Goal: Task Accomplishment & Management: Use online tool/utility

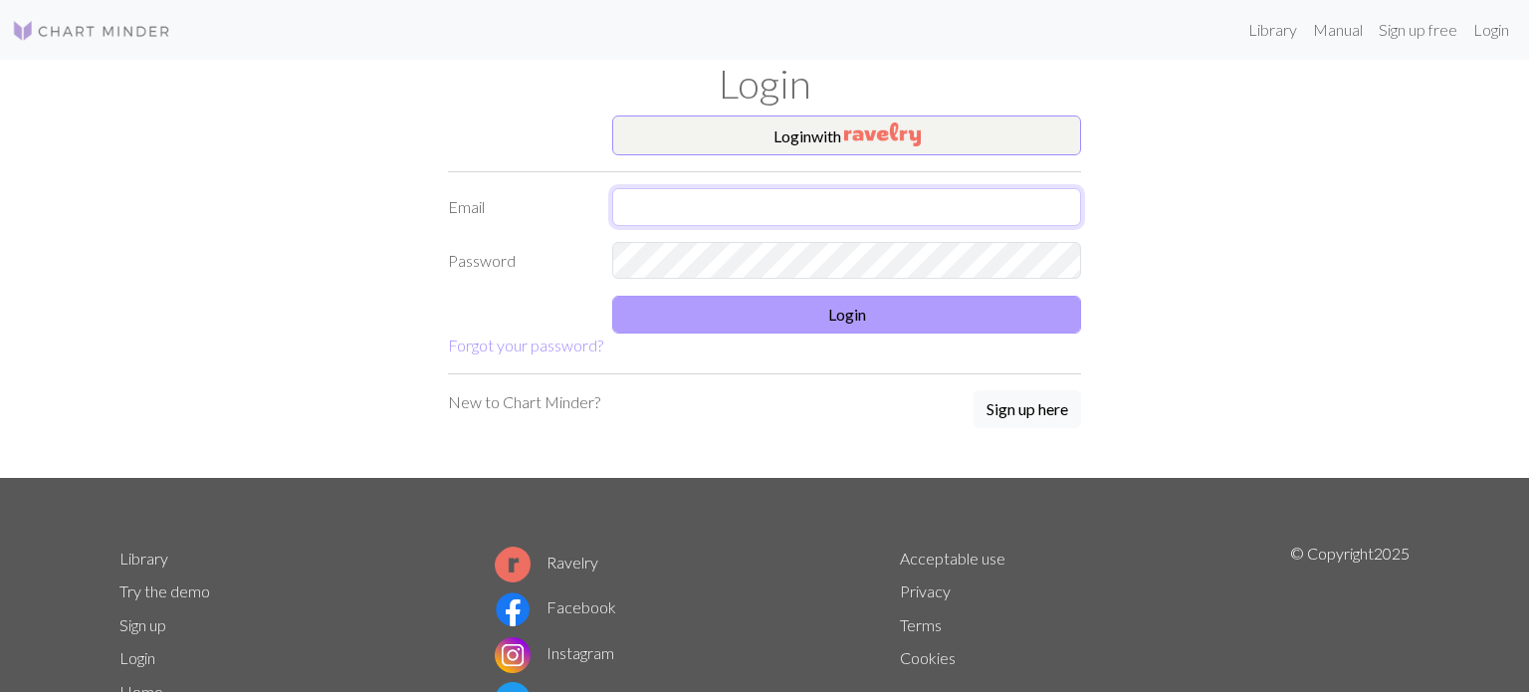
type input "[PERSON_NAME][EMAIL_ADDRESS][DOMAIN_NAME]"
click at [879, 308] on button "Login" at bounding box center [846, 315] width 469 height 38
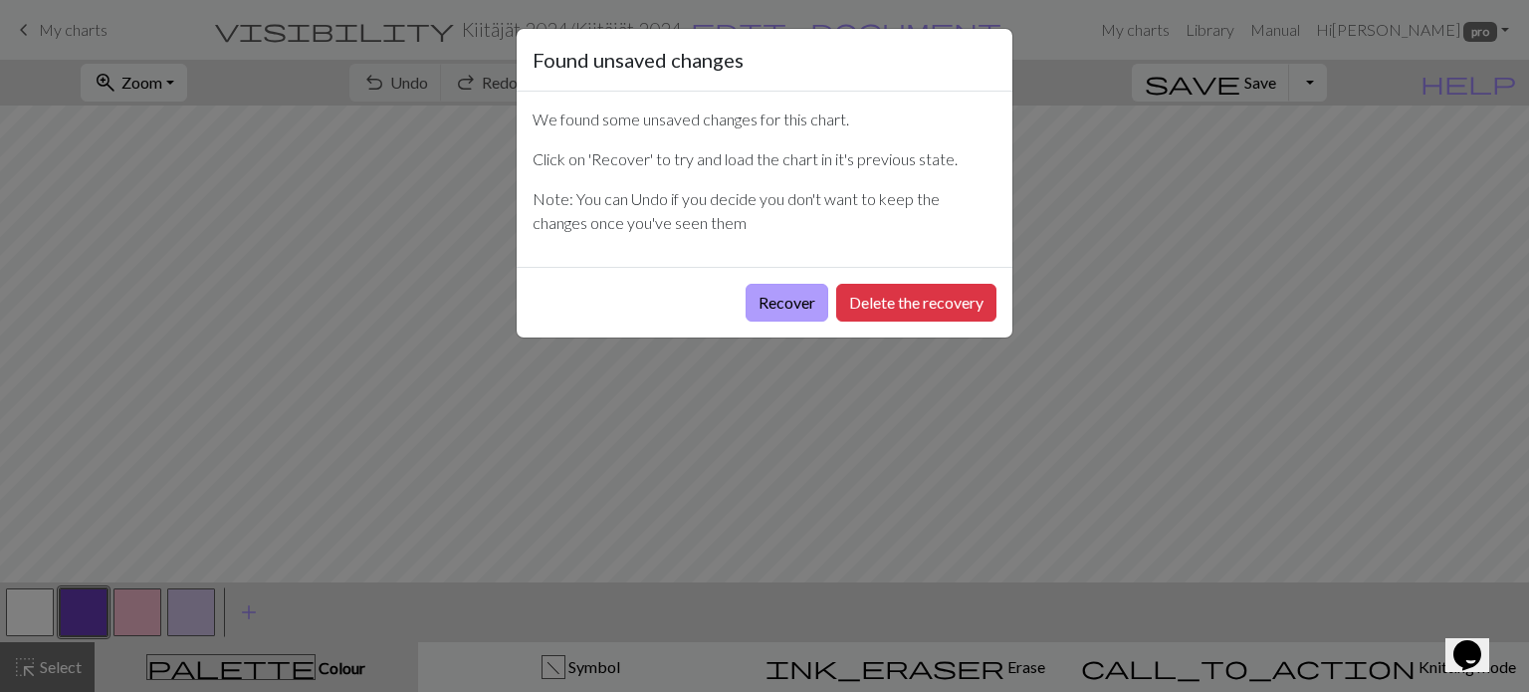
click at [767, 303] on button "Recover" at bounding box center [786, 303] width 83 height 38
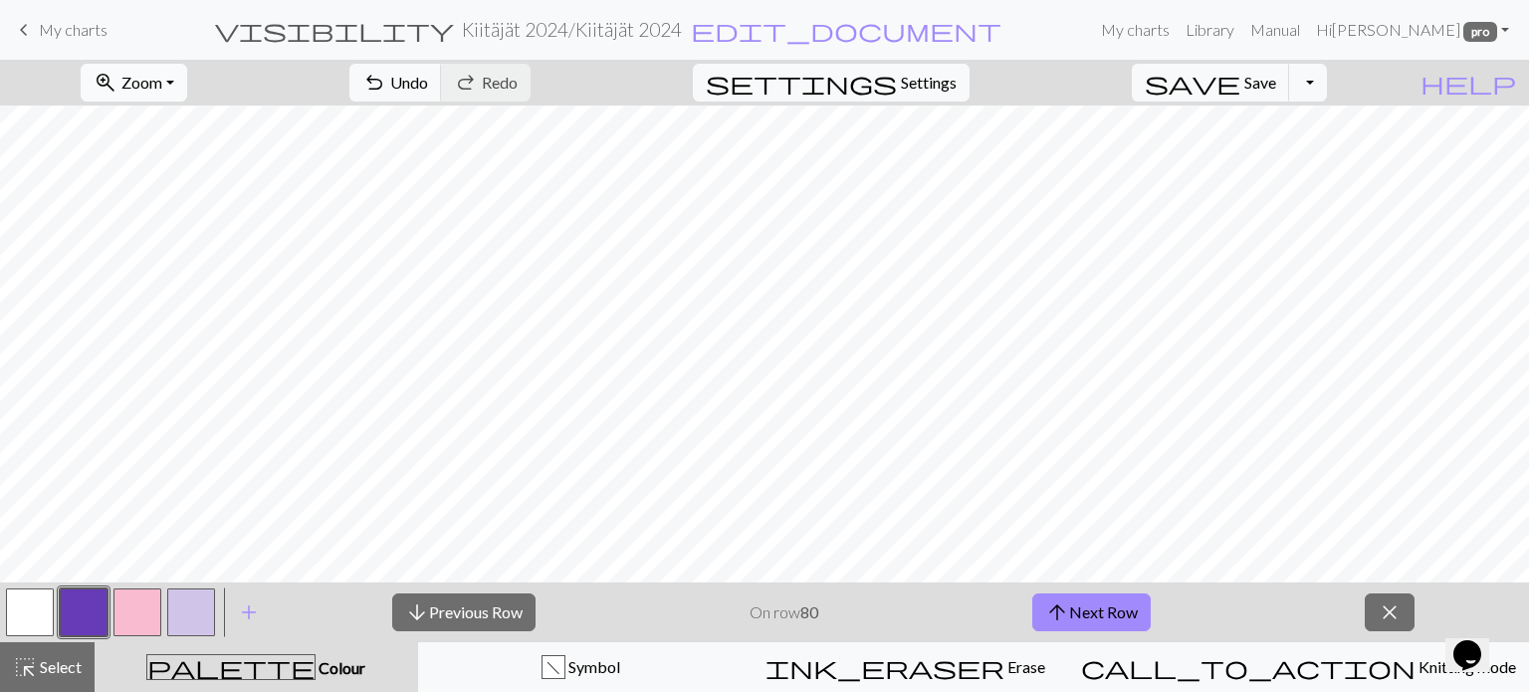
click at [187, 76] on button "zoom_in Zoom Zoom" at bounding box center [134, 83] width 106 height 38
click at [169, 237] on button "50%" at bounding box center [161, 239] width 157 height 32
click at [58, 25] on span "My charts" at bounding box center [73, 29] width 69 height 19
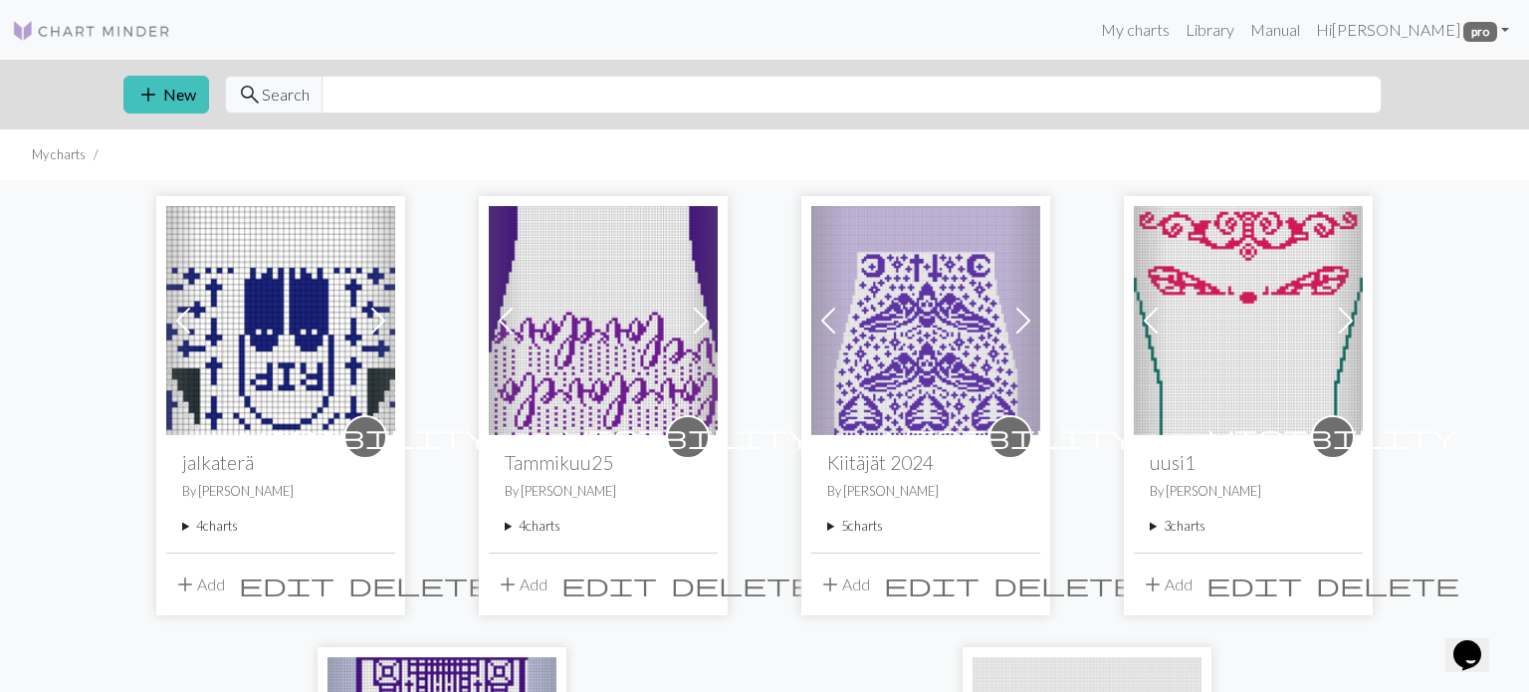
click at [207, 530] on summary "4 charts" at bounding box center [280, 526] width 197 height 19
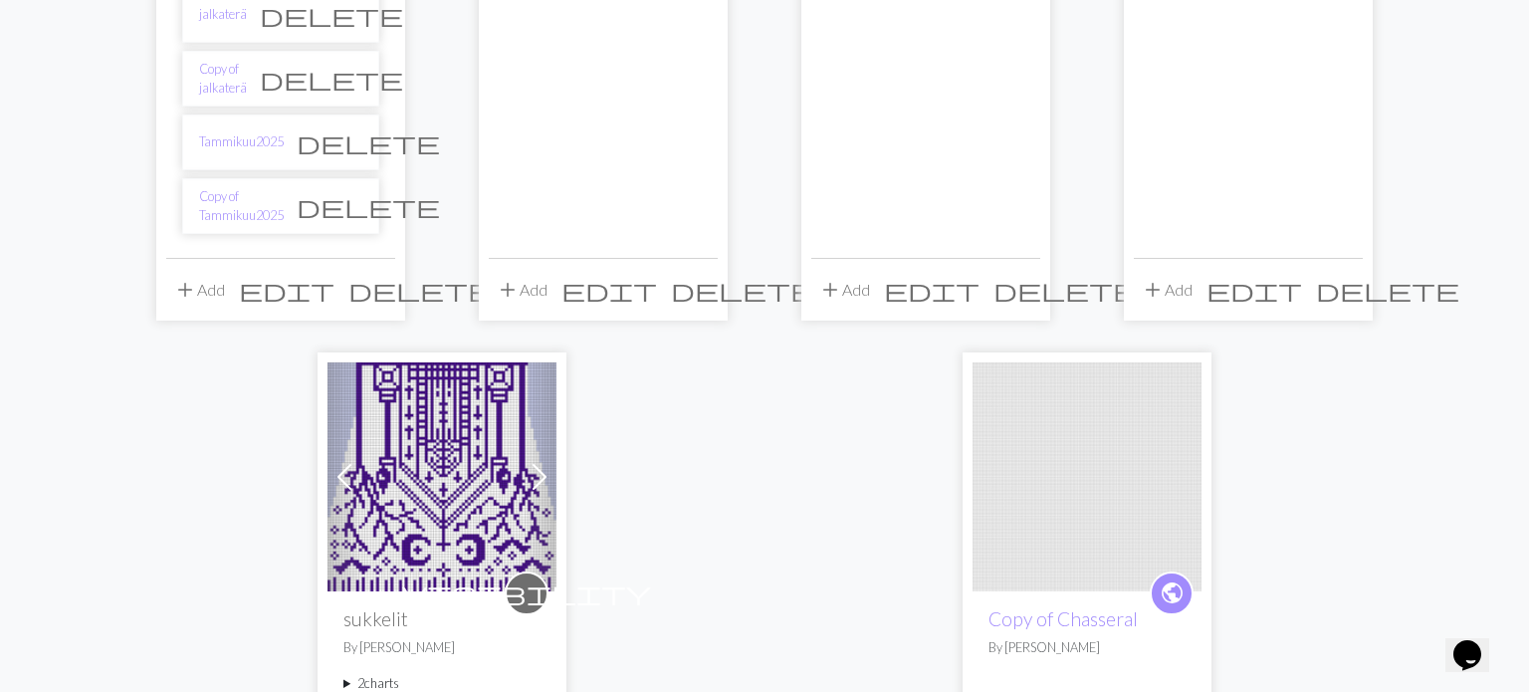
scroll to position [597, 0]
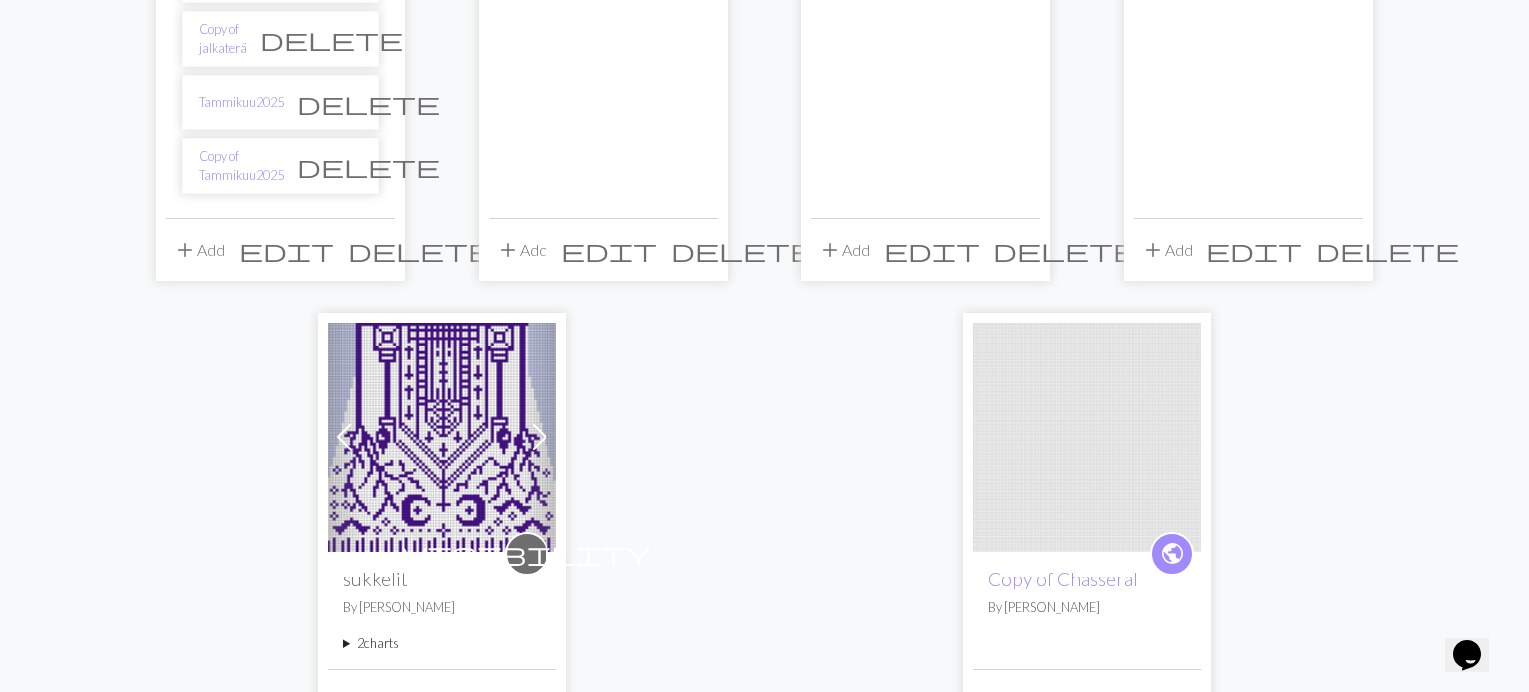
click at [413, 518] on img at bounding box center [441, 436] width 229 height 229
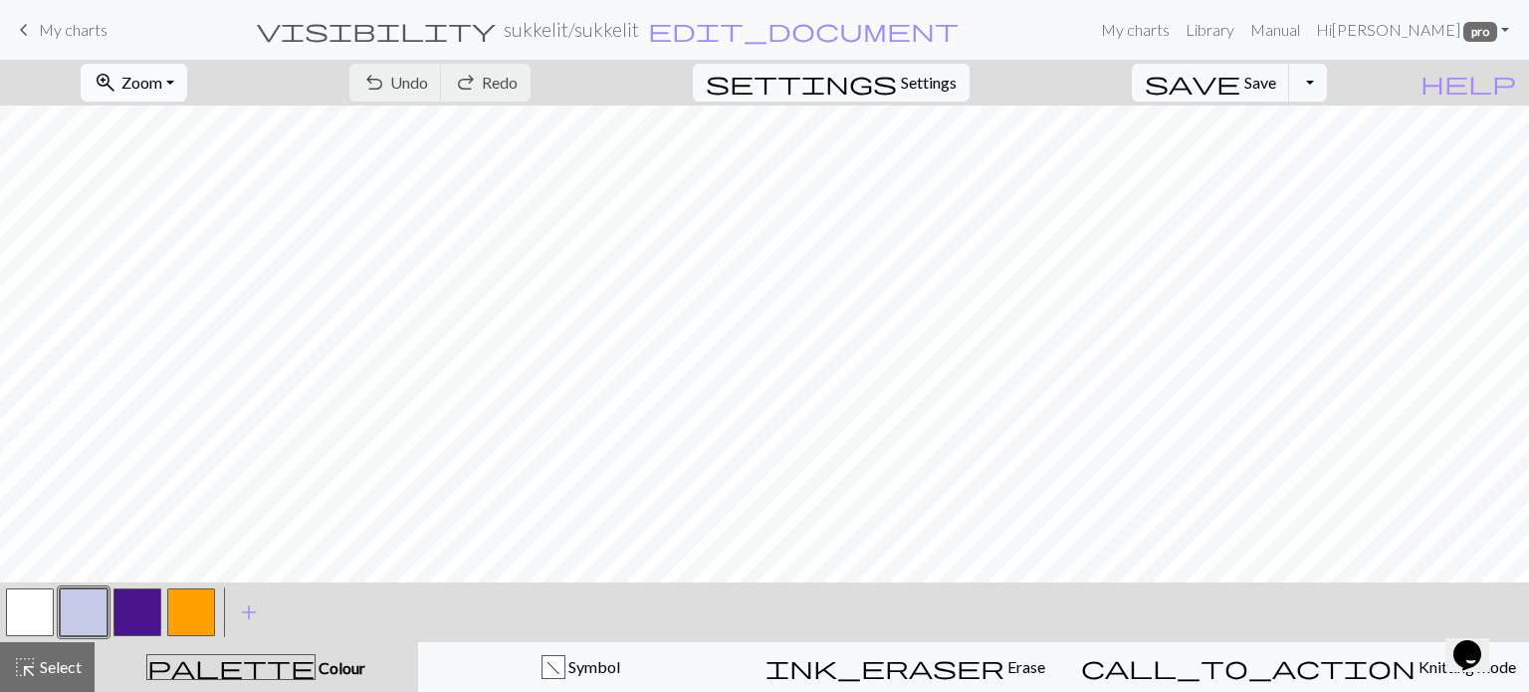
click at [162, 86] on span "Zoom" at bounding box center [141, 82] width 41 height 19
click at [179, 233] on button "50%" at bounding box center [161, 239] width 157 height 32
